Goal: Information Seeking & Learning: Understand process/instructions

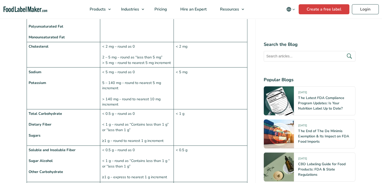
scroll to position [527, 0]
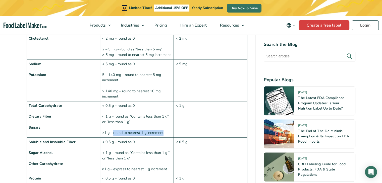
drag, startPoint x: 115, startPoint y: 121, endPoint x: 165, endPoint y: 122, distance: 49.9
click at [165, 122] on td "< 0.5 g – round as 0 < 1 g – round as “Contains less than 1 g” or “less than 1 …" at bounding box center [137, 119] width 74 height 36
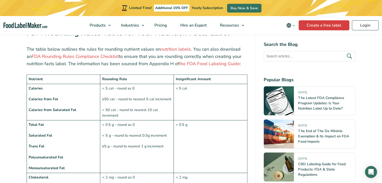
scroll to position [377, 0]
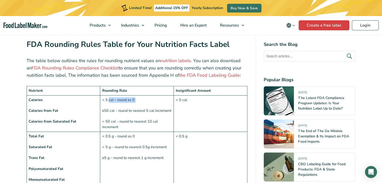
drag, startPoint x: 108, startPoint y: 89, endPoint x: 130, endPoint y: 96, distance: 22.9
click at [130, 95] on td "< 5 cal – round as 0 ≤50 cal – round to nearest 5 cal increment > 50 cal – roun…" at bounding box center [137, 113] width 74 height 36
click at [133, 104] on td "< 5 cal – round as 0 ≤50 cal – round to nearest 5 cal increment > 50 cal – roun…" at bounding box center [137, 113] width 74 height 36
drag, startPoint x: 105, startPoint y: 109, endPoint x: 138, endPoint y: 116, distance: 34.5
click at [138, 116] on td "< 5 cal – round as 0 ≤50 cal – round to nearest 5 cal increment > 50 cal – roun…" at bounding box center [137, 113] width 74 height 36
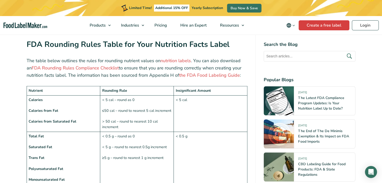
click at [129, 107] on td "< 5 cal – round as 0 ≤50 cal – round to nearest 5 cal increment > 50 cal – roun…" at bounding box center [137, 113] width 74 height 36
drag, startPoint x: 112, startPoint y: 111, endPoint x: 142, endPoint y: 117, distance: 30.3
click at [142, 117] on td "< 5 cal – round as 0 ≤50 cal – round to nearest 5 cal increment > 50 cal – roun…" at bounding box center [137, 113] width 74 height 36
click at [140, 118] on td "< 5 cal – round as 0 ≤50 cal – round to nearest 5 cal increment > 50 cal – roun…" at bounding box center [137, 113] width 74 height 36
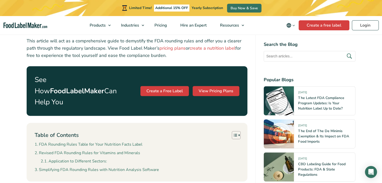
scroll to position [226, 0]
